Goal: Learn about a topic

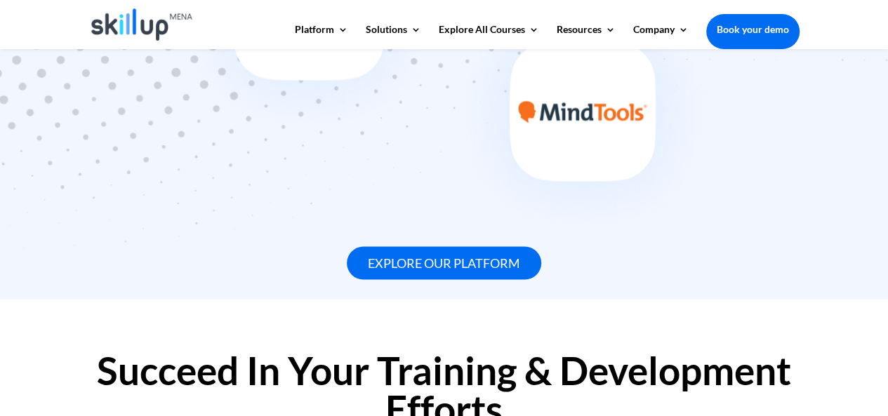
scroll to position [1334, 0]
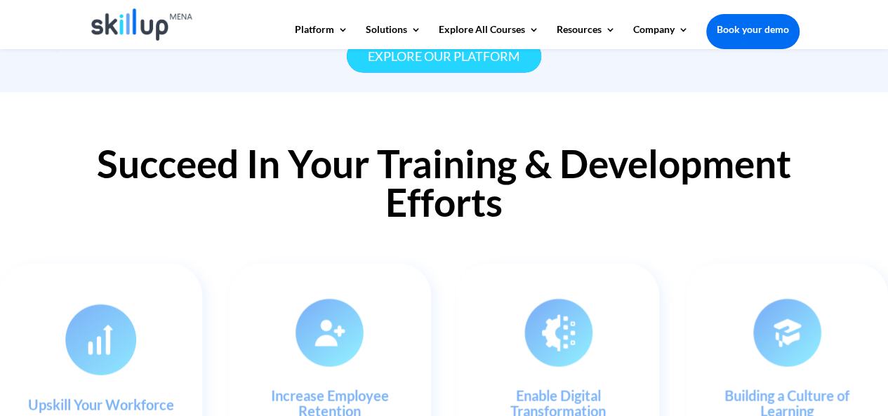
click at [478, 58] on link "Explore our platform" at bounding box center [444, 56] width 194 height 33
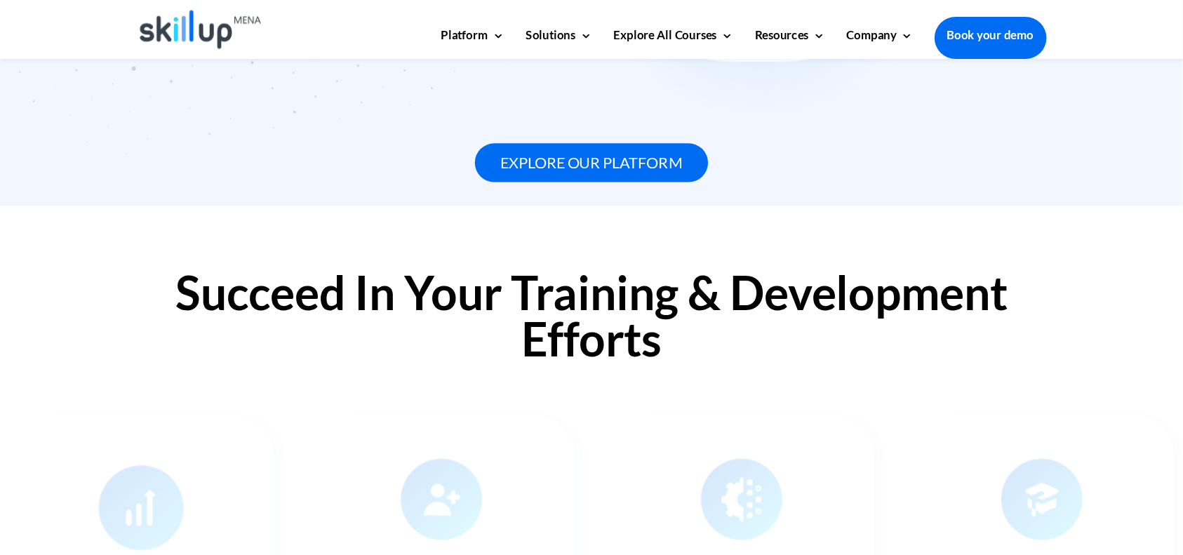
scroll to position [1262, 0]
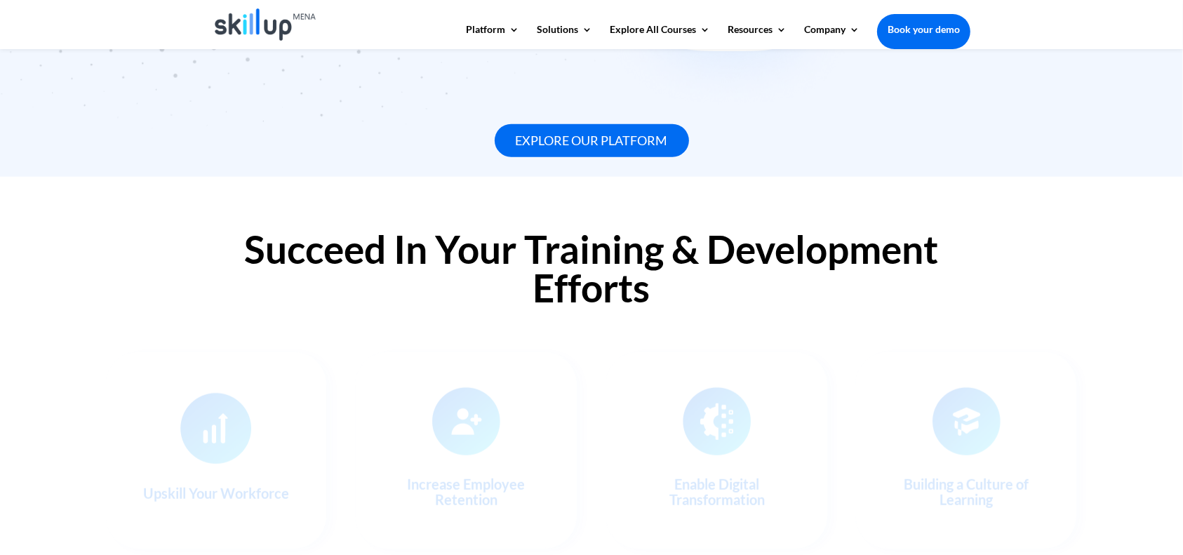
drag, startPoint x: 858, startPoint y: 1, endPoint x: 873, endPoint y: 180, distance: 180.3
click at [873, 180] on div "Succeed In Your Training & Development Efforts Upskill Your Workforce With our …" at bounding box center [591, 425] width 1183 height 496
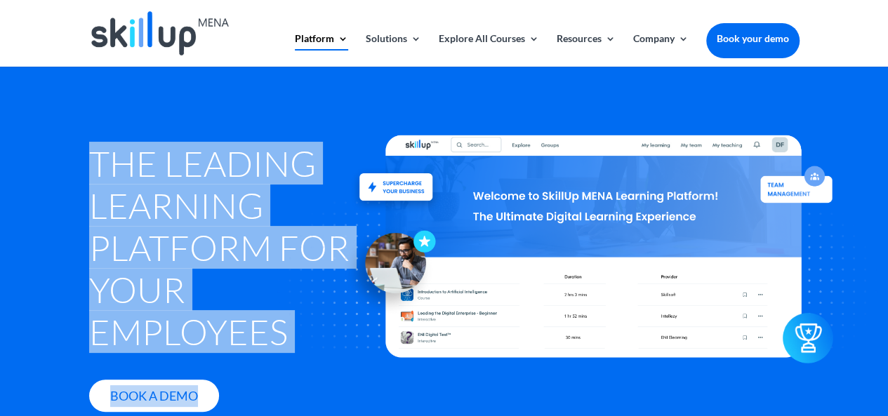
drag, startPoint x: 94, startPoint y: 159, endPoint x: 274, endPoint y: 331, distance: 249.2
click at [274, 331] on div "The Leading Learning Platform for Your Employees Book A Demo" at bounding box center [444, 275] width 710 height 347
click at [307, 205] on div at bounding box center [593, 246] width 722 height 445
